Goal: Task Accomplishment & Management: Use online tool/utility

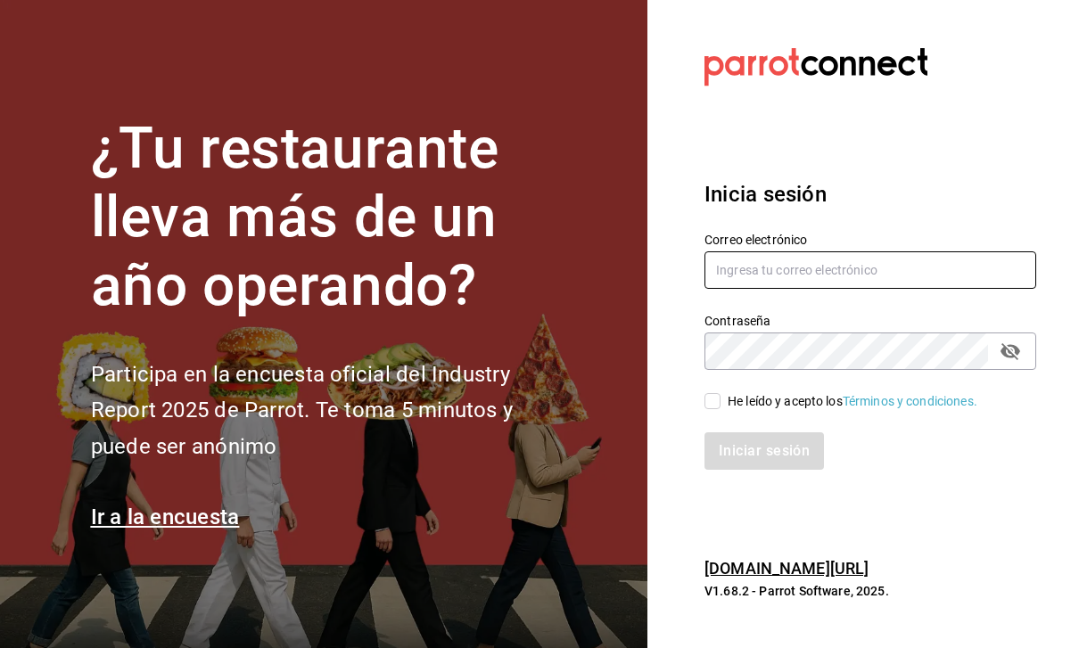
click at [944, 281] on input "text" at bounding box center [870, 269] width 332 height 37
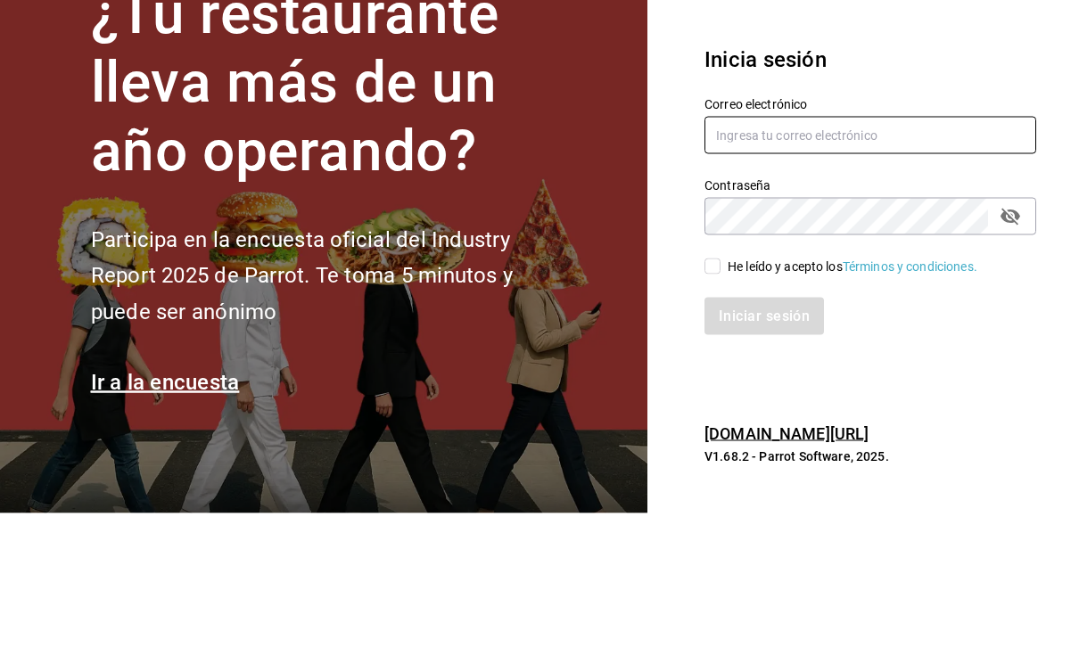
type input "[PERSON_NAME][EMAIL_ADDRESS][DOMAIN_NAME]"
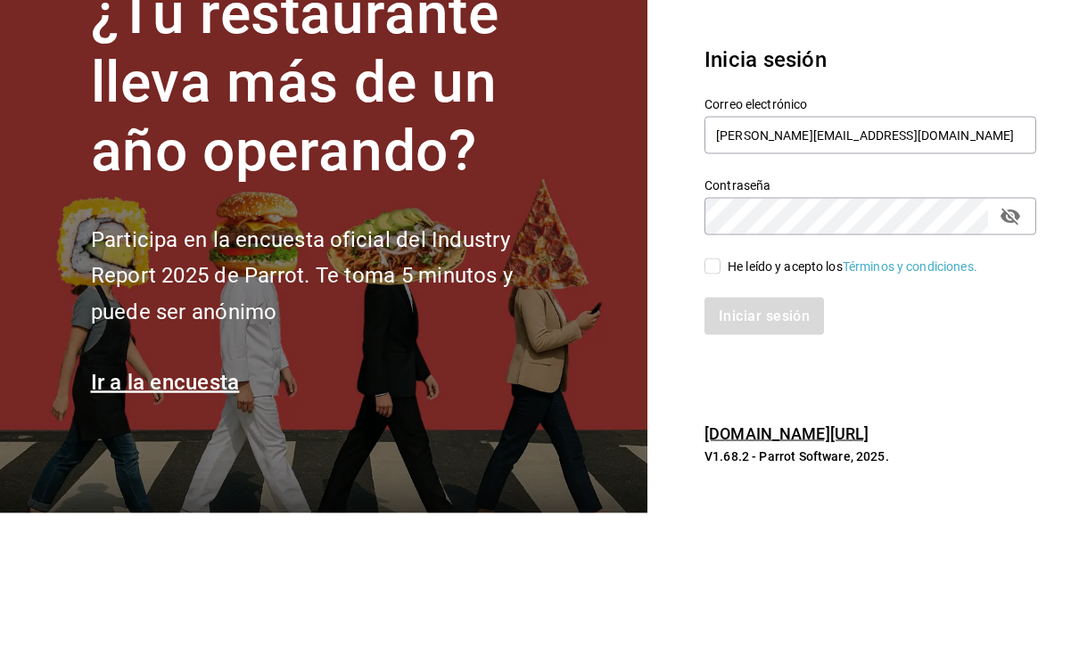
scroll to position [57, 0]
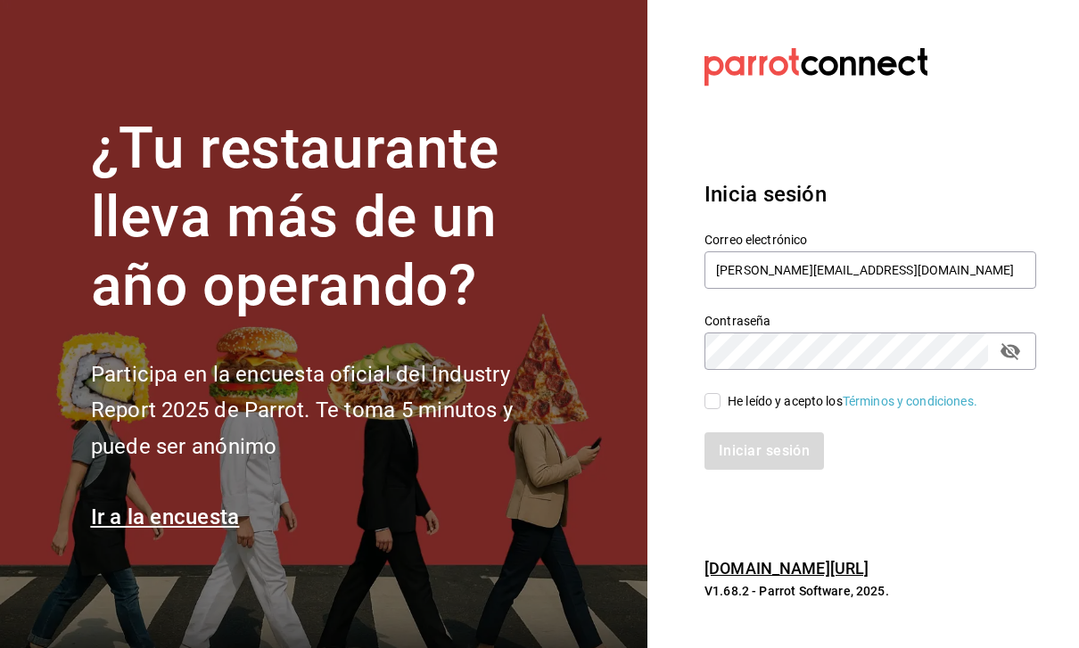
click at [727, 411] on div "Iniciar sesión" at bounding box center [859, 440] width 353 height 59
click at [718, 393] on input "He leído y acepto los Términos y condiciones." at bounding box center [712, 401] width 16 height 16
checkbox input "true"
click at [792, 437] on button "Iniciar sesión" at bounding box center [763, 450] width 119 height 37
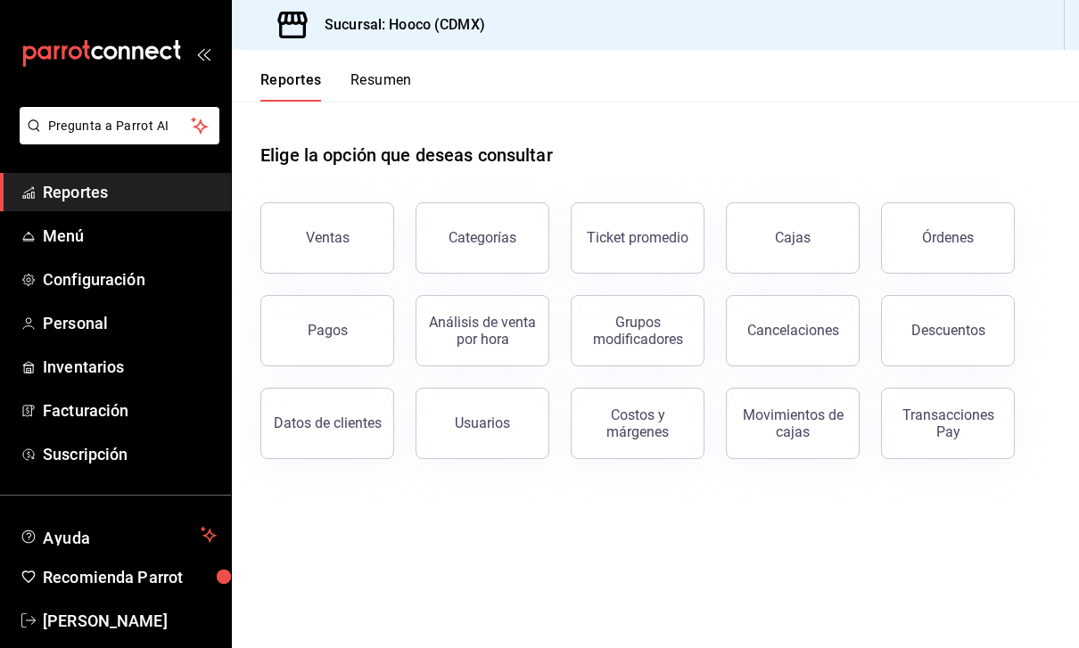
click at [305, 210] on button "Ventas" at bounding box center [327, 237] width 134 height 71
